Goal: Transaction & Acquisition: Purchase product/service

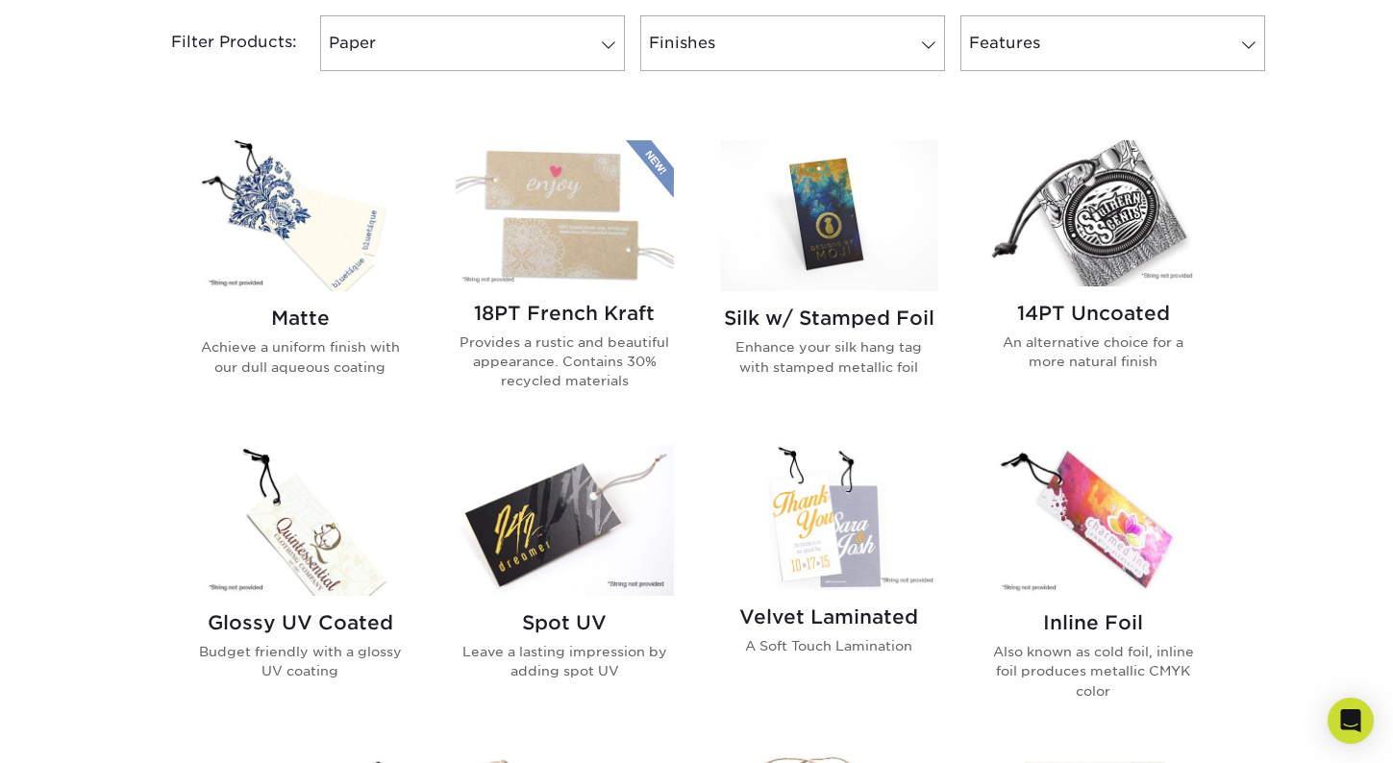
scroll to position [830, 0]
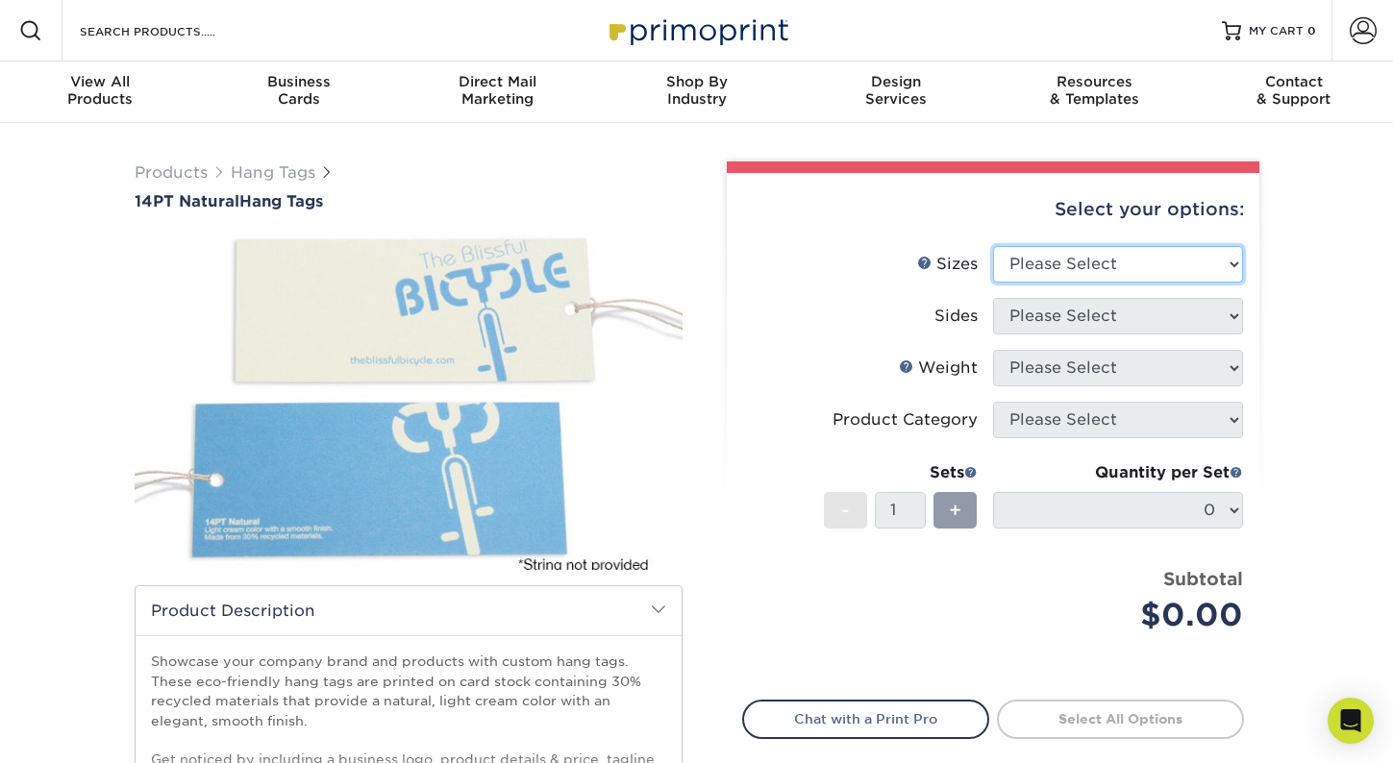
click at [1034, 254] on select "Please Select 1.5" x 3.5" 1.75" x 3.5" 2" x 2" 2" x 3.5" 2" x 4" 2" x 6" 2.5" x…" at bounding box center [1118, 264] width 250 height 37
select select "2.00x3.50"
click at [993, 246] on select "Please Select 1.5" x 3.5" 1.75" x 3.5" 2" x 2" 2" x 3.5" 2" x 4" 2" x 6" 2.5" x…" at bounding box center [1118, 264] width 250 height 37
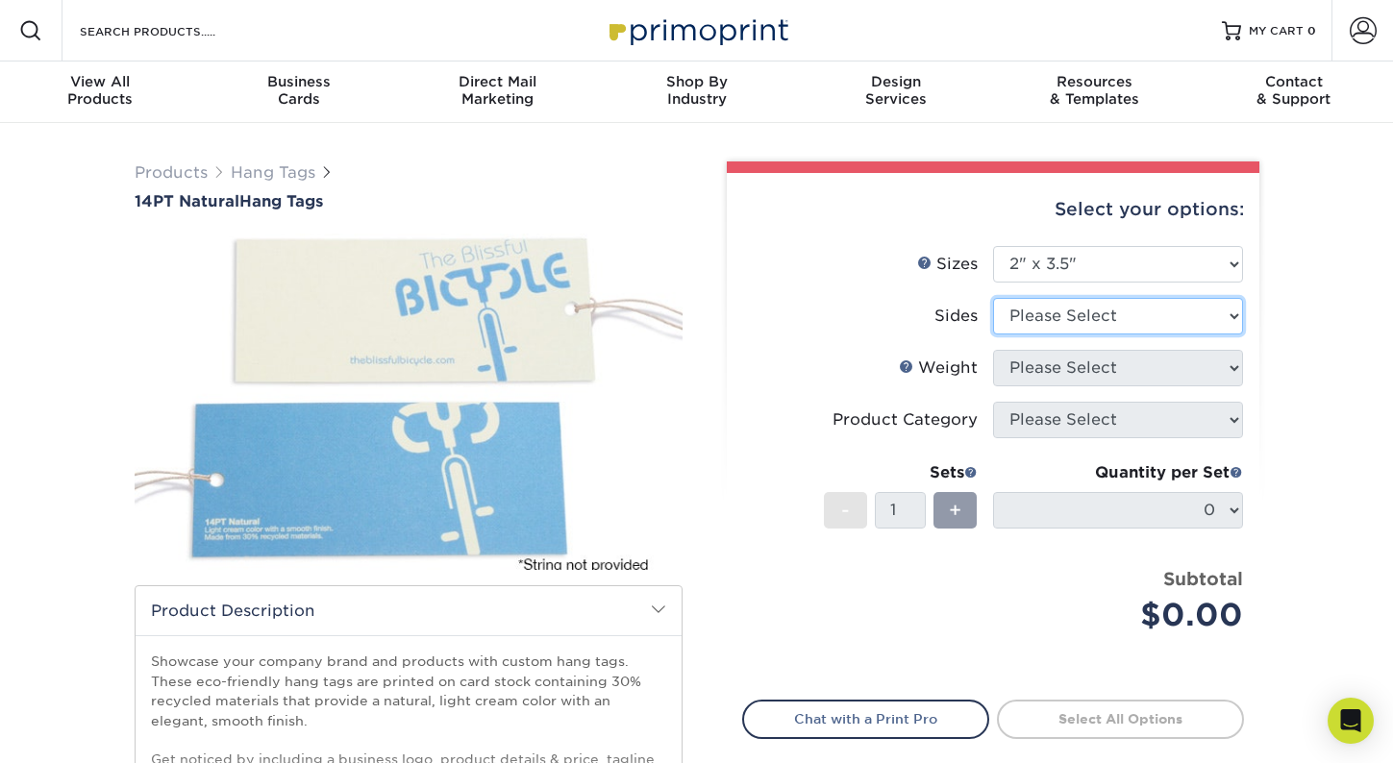
click at [1067, 313] on select "Please Select Print Both Sides Print Front Only" at bounding box center [1118, 316] width 250 height 37
select select "13abbda7-1d64-4f25-8bb2-c179b224825d"
click at [993, 298] on select "Please Select Print Both Sides Print Front Only" at bounding box center [1118, 316] width 250 height 37
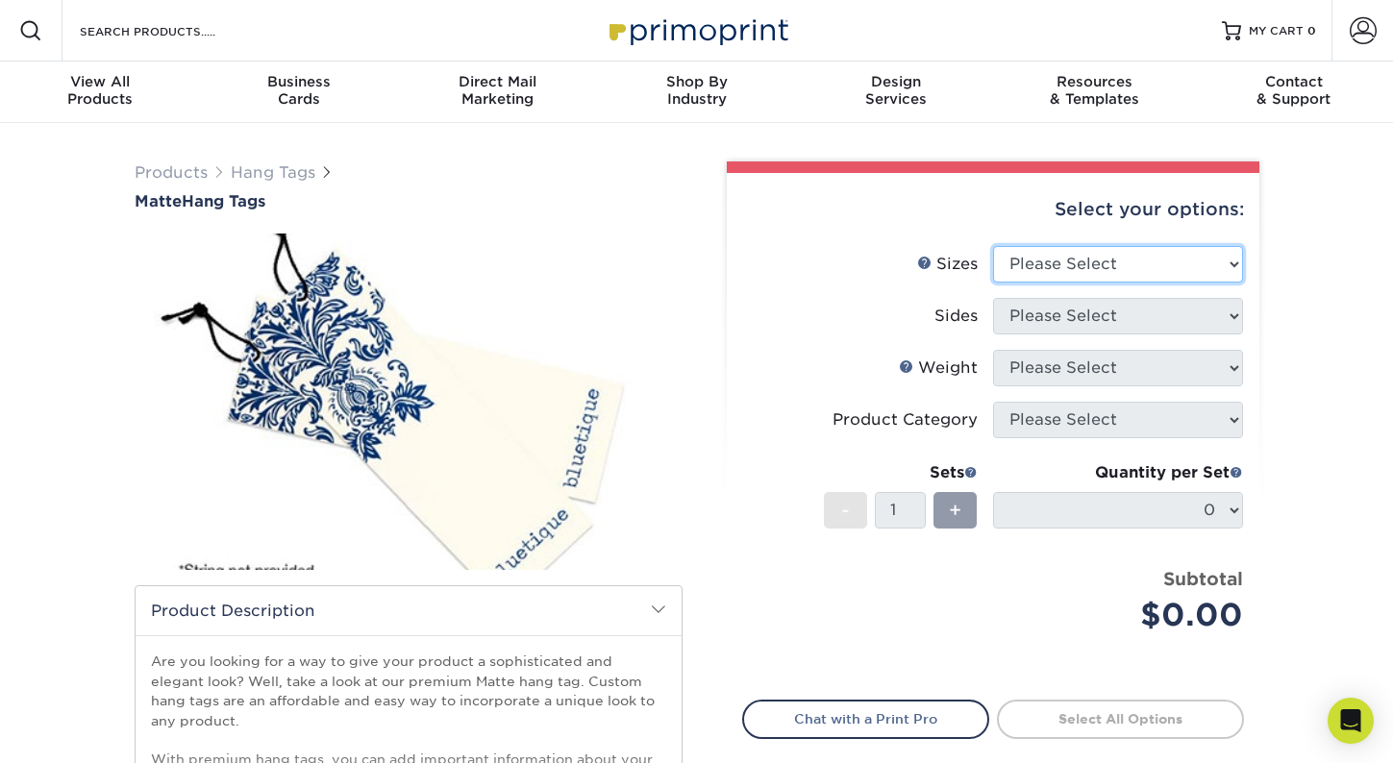
click at [1053, 268] on select "Please Select 1.5" x 3.5" 1.75" x 3.5" 2" x 2" 2" x 3.5" 2" x 4" 2" x 6" 2.5" x…" at bounding box center [1118, 264] width 250 height 37
select select "2.00x3.50"
click at [993, 246] on select "Please Select 1.5" x 3.5" 1.75" x 3.5" 2" x 2" 2" x 3.5" 2" x 4" 2" x 6" 2.5" x…" at bounding box center [1118, 264] width 250 height 37
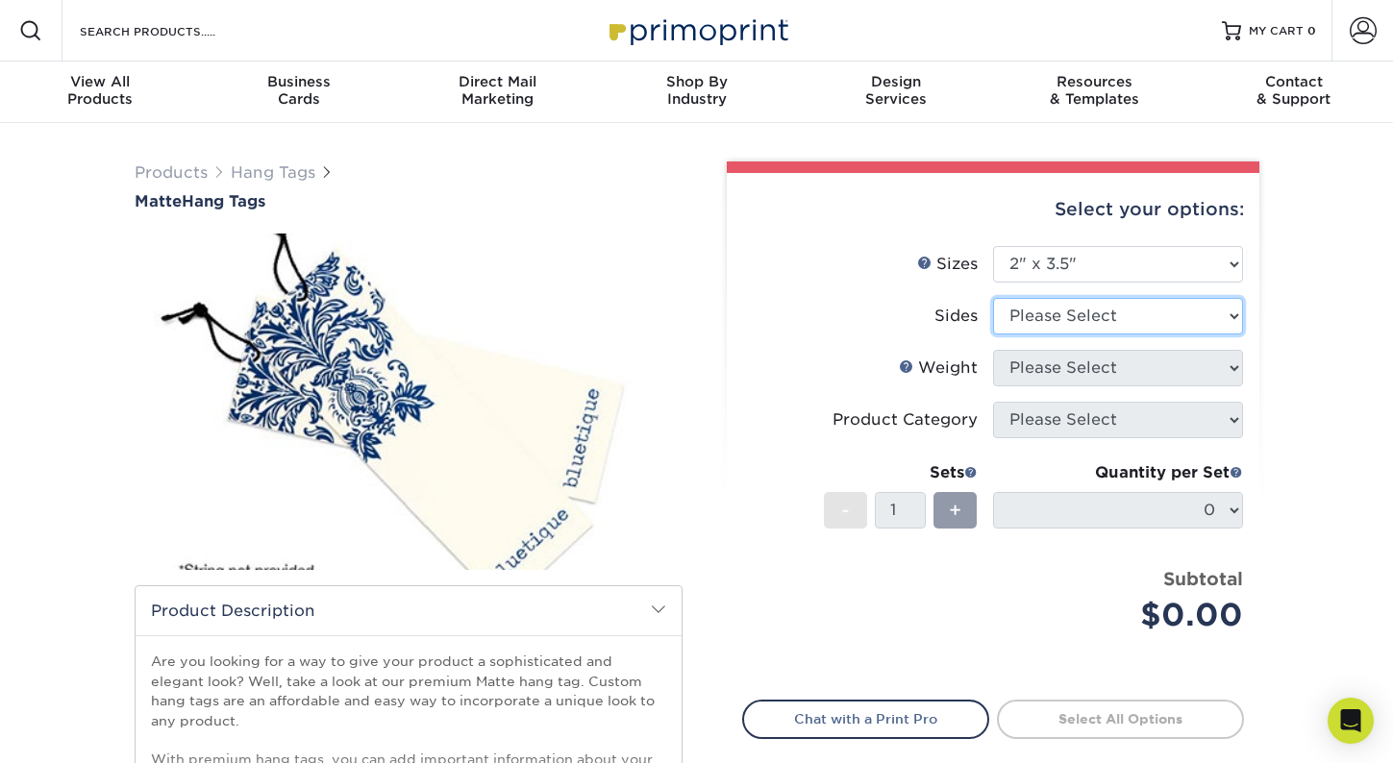
click at [1067, 316] on select "Please Select Print Both Sides Print Front Only" at bounding box center [1118, 316] width 250 height 37
select select "13abbda7-1d64-4f25-8bb2-c179b224825d"
click at [993, 298] on select "Please Select Print Both Sides Print Front Only" at bounding box center [1118, 316] width 250 height 37
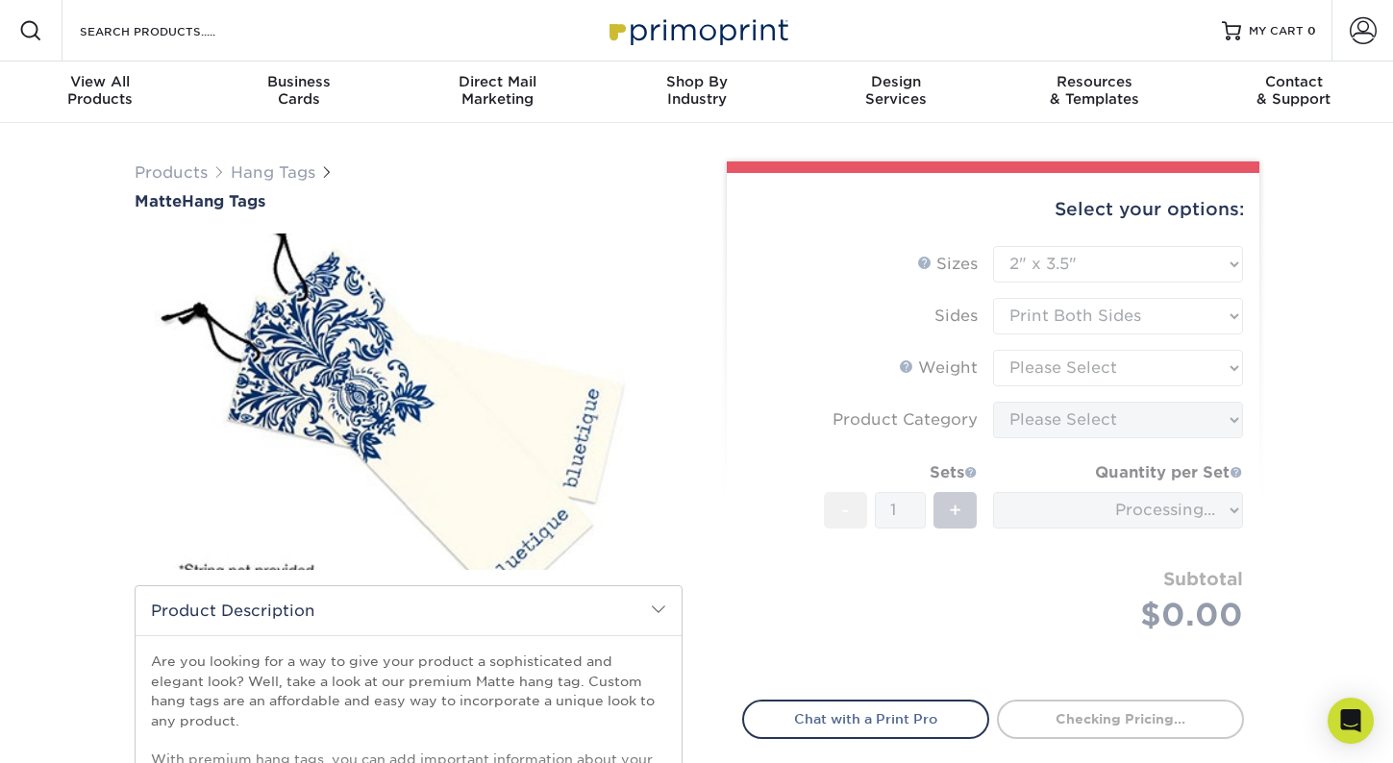
click at [1068, 361] on form "Sizes Help Sizes Please Select 1.5" x 3.5" 1.75" x 3.5" 2" x 2" 2" x 3.5" 2" x …" at bounding box center [993, 462] width 502 height 432
click at [1064, 372] on form "Sizes Help Sizes Please Select 1.5" x 3.5" 1.75" x 3.5" 2" x 2" 2" x 3.5" 2" x …" at bounding box center [993, 462] width 502 height 432
click at [1035, 373] on form "Sizes Help Sizes Please Select 1.5" x 3.5" 1.75" x 3.5" 2" x 2" 2" x 3.5" 2" x …" at bounding box center [993, 462] width 502 height 432
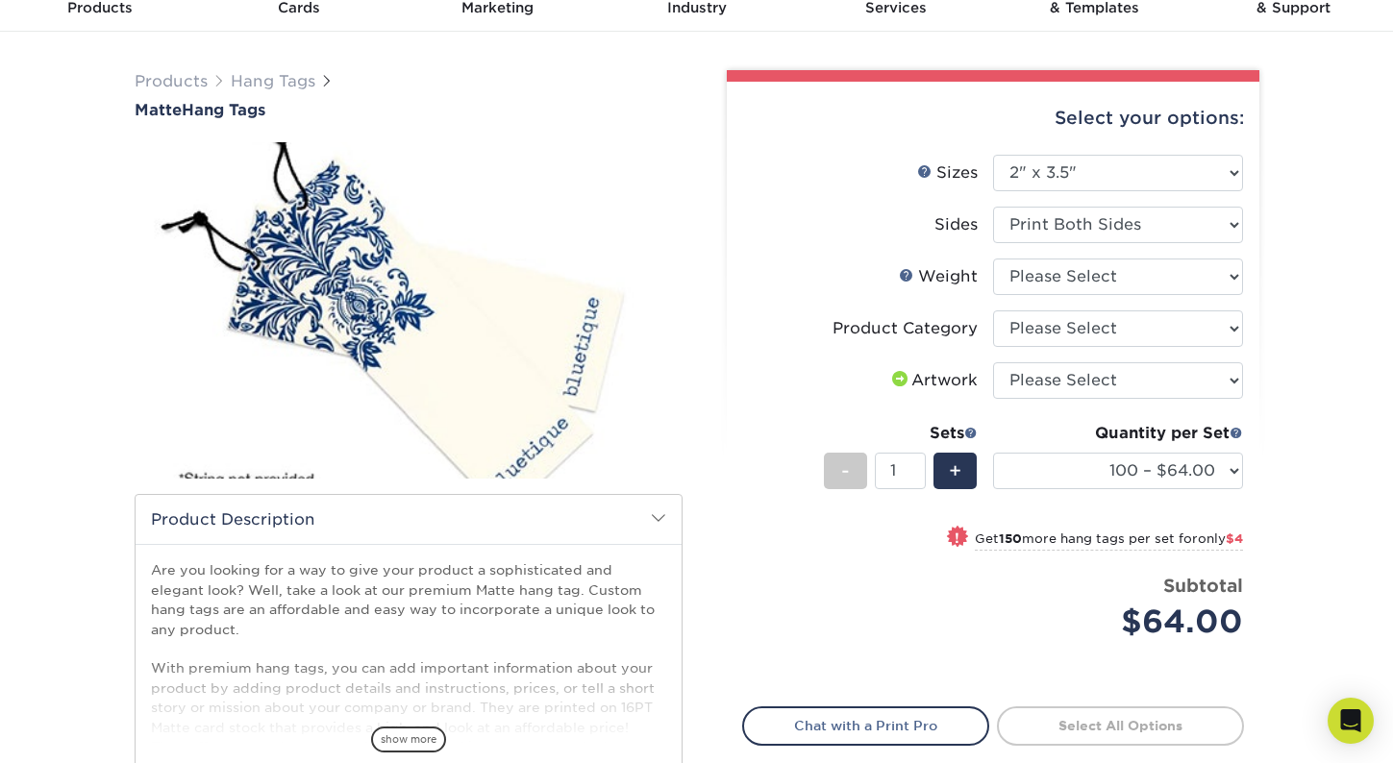
scroll to position [89, 0]
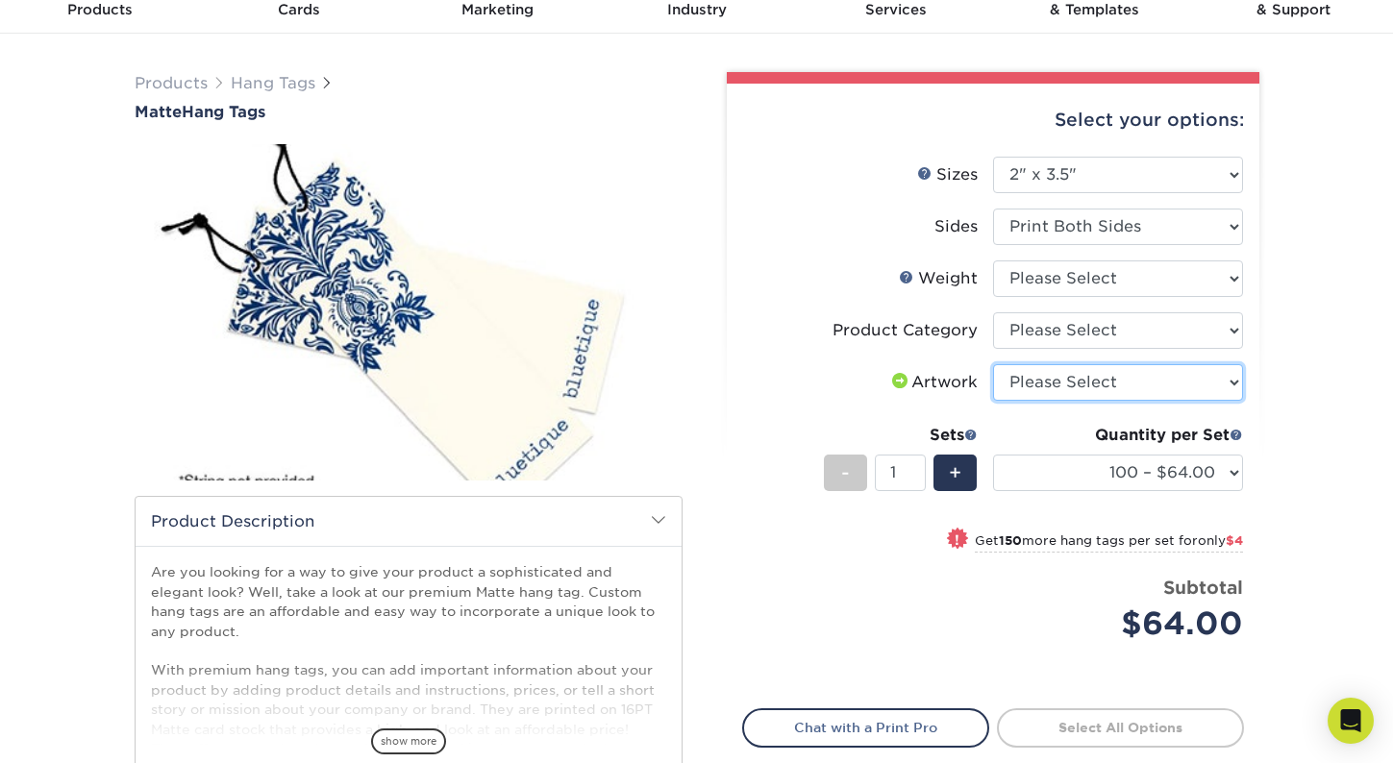
click at [1053, 397] on select "Please Select I will upload files I need a design - $75" at bounding box center [1118, 382] width 250 height 37
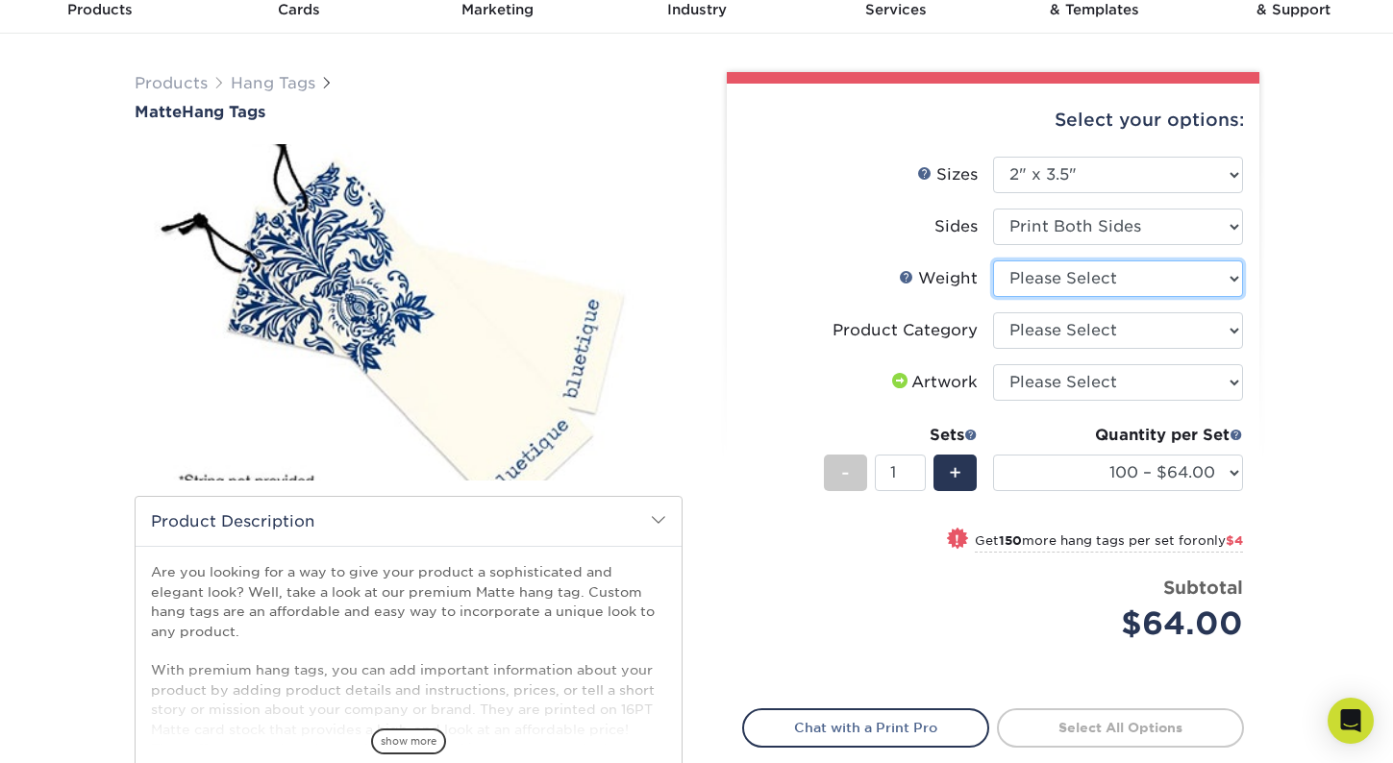
click at [1044, 288] on select "Please Select 16PT" at bounding box center [1118, 278] width 250 height 37
